Goal: Information Seeking & Learning: Compare options

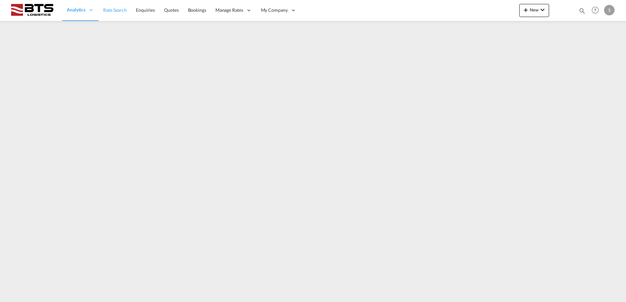
click at [121, 9] on span "Rate Search" at bounding box center [115, 10] width 24 height 6
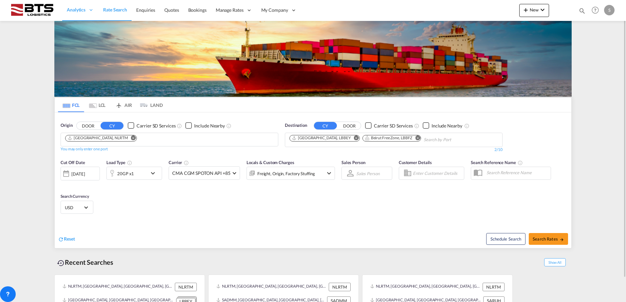
click at [354, 138] on md-icon "Remove" at bounding box center [356, 138] width 5 height 5
click at [345, 138] on md-icon "Remove" at bounding box center [344, 138] width 5 height 5
click at [317, 140] on body "Analytics Reports Dashboard Rate Search Enquiries Quotes Bookings" at bounding box center [313, 151] width 626 height 302
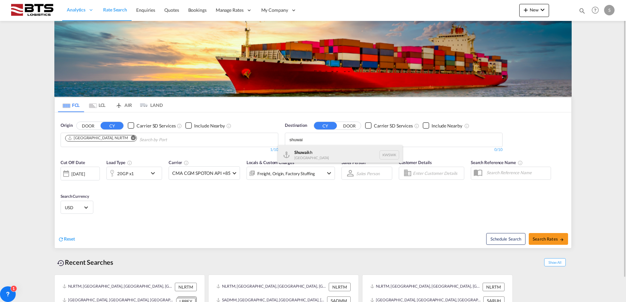
type input "shuwai"
drag, startPoint x: 300, startPoint y: 157, endPoint x: 278, endPoint y: 161, distance: 22.3
click at [300, 156] on div "Shuwai kh [GEOGRAPHIC_DATA] KWSWK" at bounding box center [340, 155] width 124 height 20
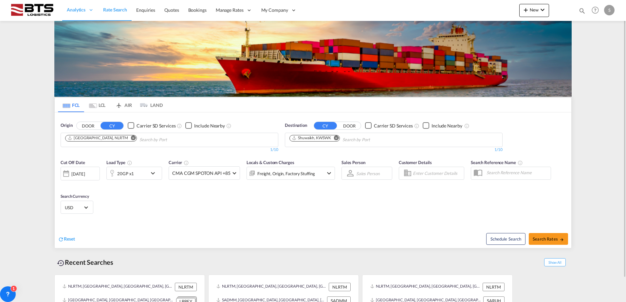
click at [151, 174] on md-icon "icon-chevron-down" at bounding box center [154, 174] width 11 height 8
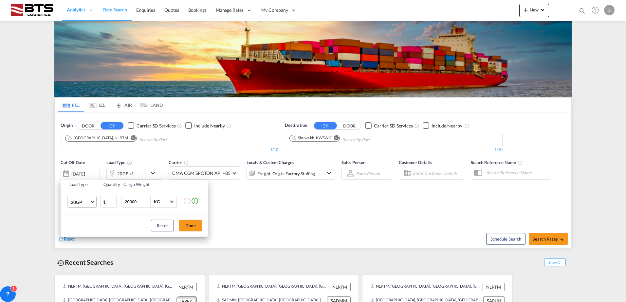
click at [94, 203] on md-select-value "20GP" at bounding box center [83, 201] width 26 height 11
click at [85, 230] on md-option "40HC" at bounding box center [87, 234] width 45 height 16
click at [193, 229] on button "Done" at bounding box center [190, 226] width 23 height 12
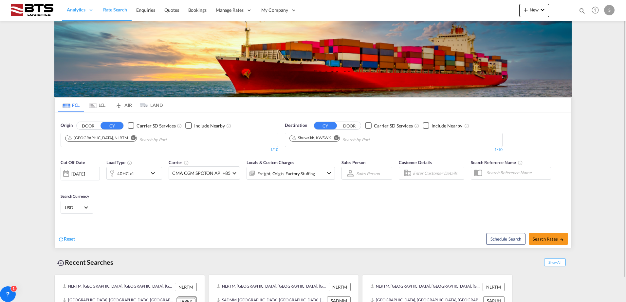
click at [311, 213] on div "Cut Off Date [DATE] [DATE] Load Type 40HC x1 Carrier CMA CGM SPOTON API +85 Onl…" at bounding box center [313, 188] width 517 height 64
click at [555, 238] on span "Search Rates" at bounding box center [548, 239] width 31 height 5
type input "NLRTM to KWSWK / [DATE]"
